Goal: Information Seeking & Learning: Learn about a topic

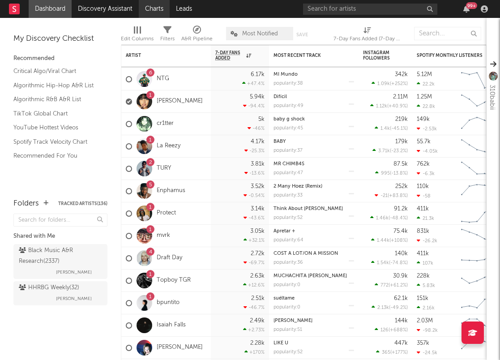
click at [156, 7] on link "Charts" at bounding box center [154, 9] width 31 height 18
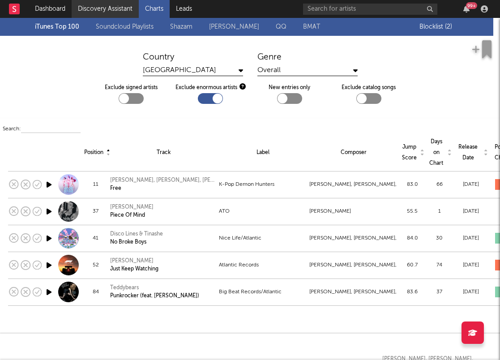
click at [97, 4] on link "Discovery Assistant" at bounding box center [105, 9] width 67 height 18
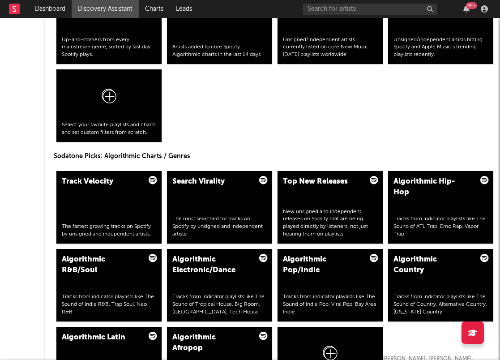
scroll to position [1017, 0]
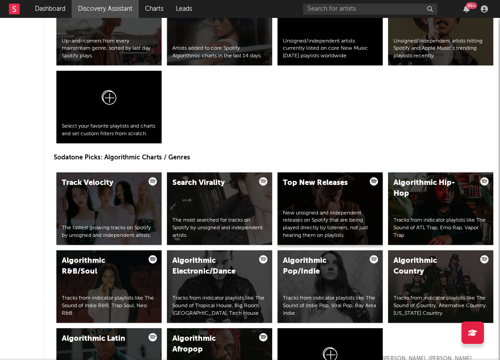
click at [303, 196] on div "Top New Releases New unsigned and independent releases on Spotify that are bein…" at bounding box center [330, 208] width 105 height 73
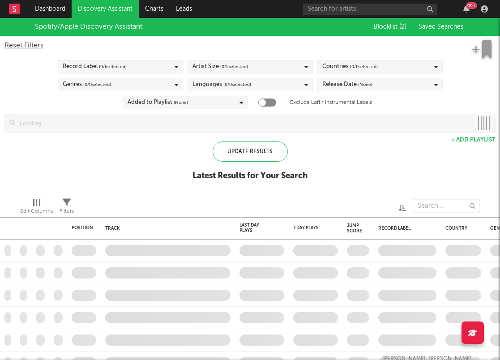
checkbox input "true"
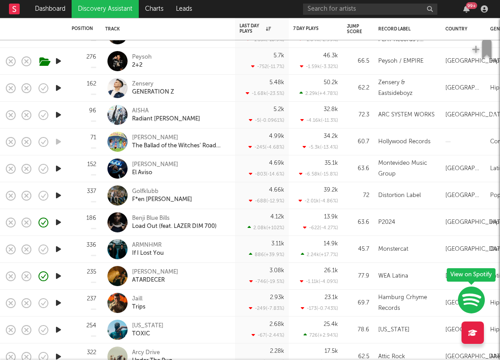
click at [266, 226] on div "2.08k ( +102 % )" at bounding box center [266, 228] width 37 height 6
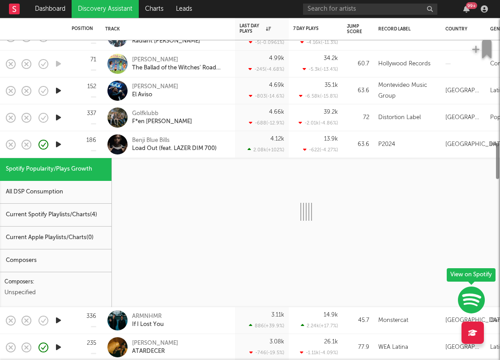
select select "6m"
select select "1w"
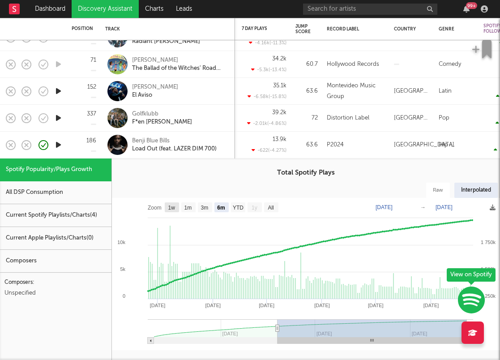
click at [166, 210] on rect at bounding box center [172, 208] width 14 height 10
select select "1w"
type input "[DATE]"
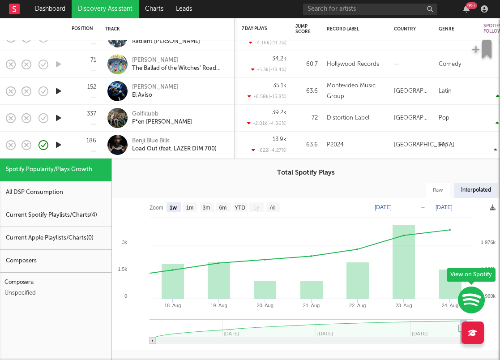
click at [63, 197] on div "All DSP Consumption" at bounding box center [56, 192] width 112 height 23
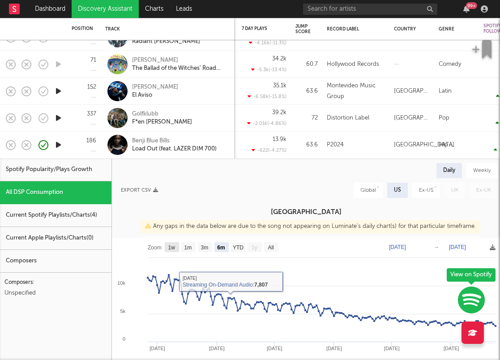
click at [175, 252] on rect at bounding box center [172, 247] width 14 height 10
select select "1w"
type input "[DATE]"
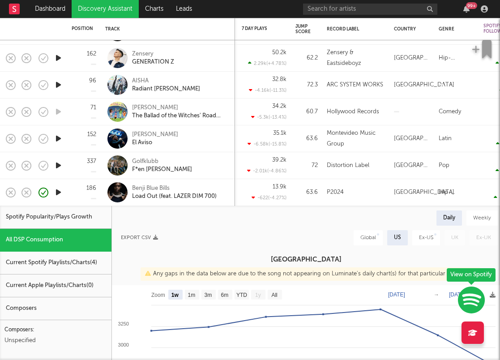
click at [47, 264] on div "Current Spotify Playlists/Charts ( 4 )" at bounding box center [56, 263] width 112 height 23
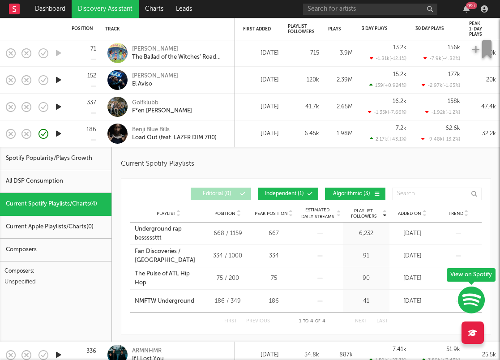
click at [323, 164] on h3 "Current Spotify Playlists" at bounding box center [306, 164] width 371 height 11
click at [54, 160] on div "Spotify Popularity/Plays Growth" at bounding box center [56, 158] width 112 height 23
select select "6m"
select select "1w"
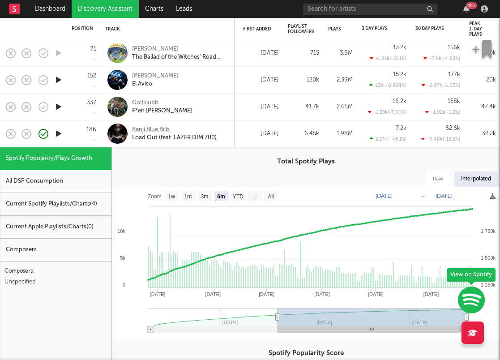
click at [211, 130] on div "Benji Blue Bills" at bounding box center [174, 130] width 85 height 8
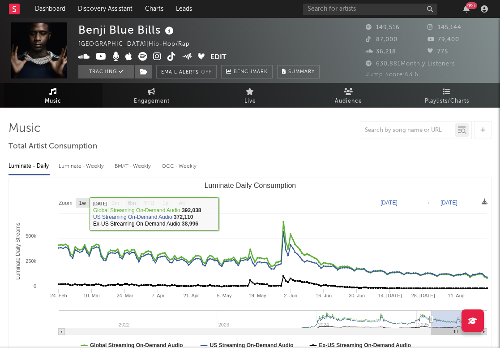
click at [80, 199] on rect "Luminate Daily Consumption" at bounding box center [83, 203] width 14 height 10
select select "1w"
type input "[DATE]"
